Goal: Information Seeking & Learning: Learn about a topic

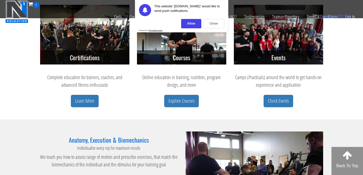
scroll to position [223, 0]
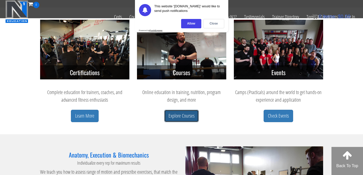
click at [184, 118] on link "Explore Courses" at bounding box center [181, 116] width 35 height 12
click at [216, 24] on div "Close" at bounding box center [213, 23] width 21 height 9
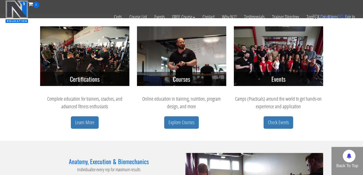
scroll to position [212, 0]
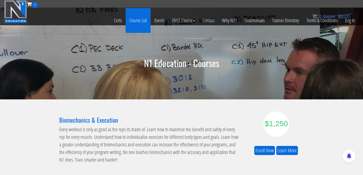
click at [137, 21] on link "Course List" at bounding box center [138, 20] width 25 height 25
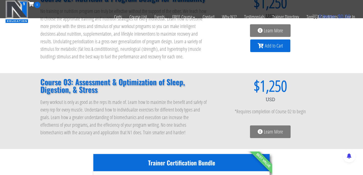
scroll to position [128, 0]
